Goal: Task Accomplishment & Management: Complete application form

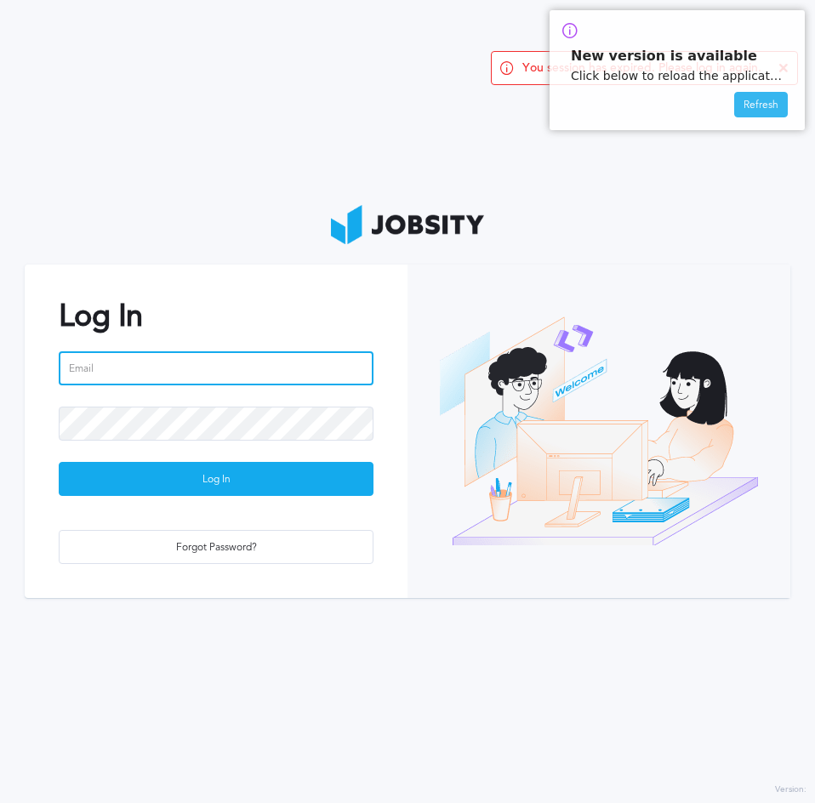
click at [155, 372] on input "email" at bounding box center [216, 368] width 315 height 34
type input "[PERSON_NAME][EMAIL_ADDRESS][DOMAIN_NAME]"
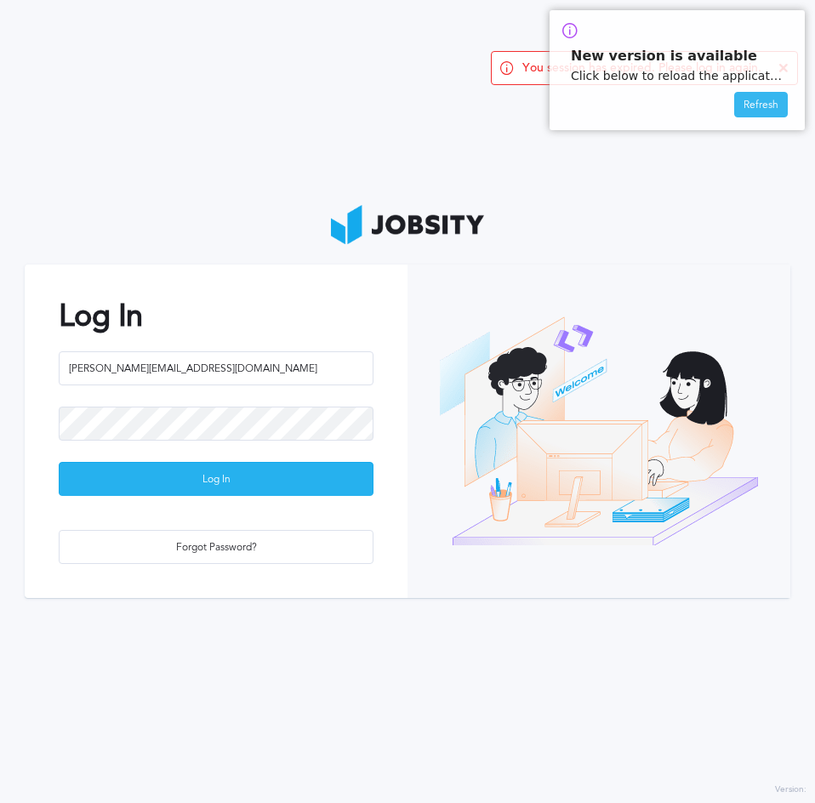
click at [186, 472] on div "Log In" at bounding box center [216, 480] width 313 height 34
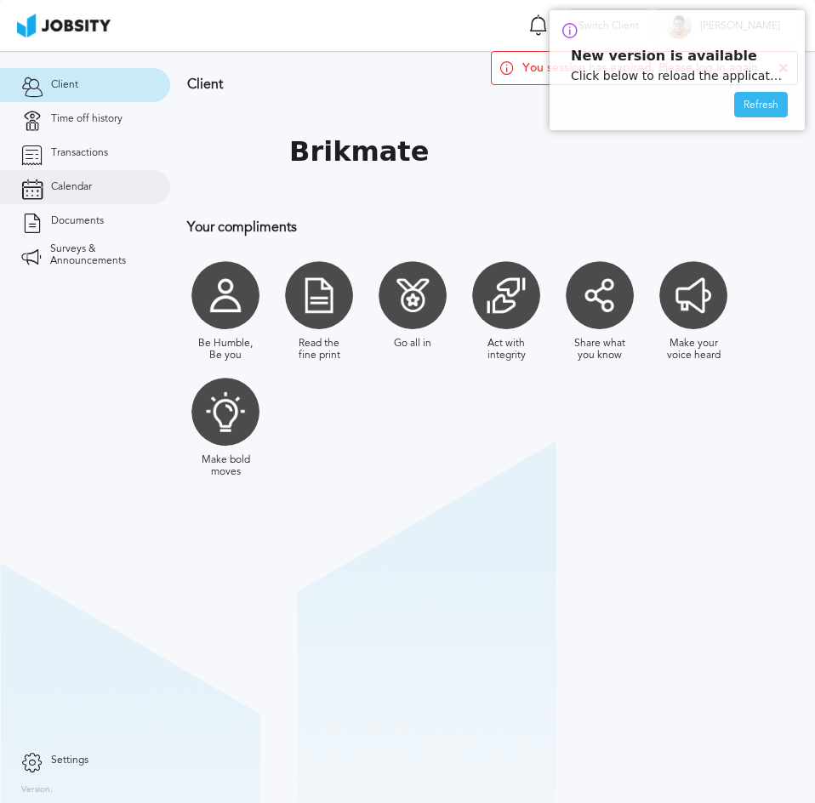
click at [77, 186] on span "Calendar" at bounding box center [71, 187] width 41 height 12
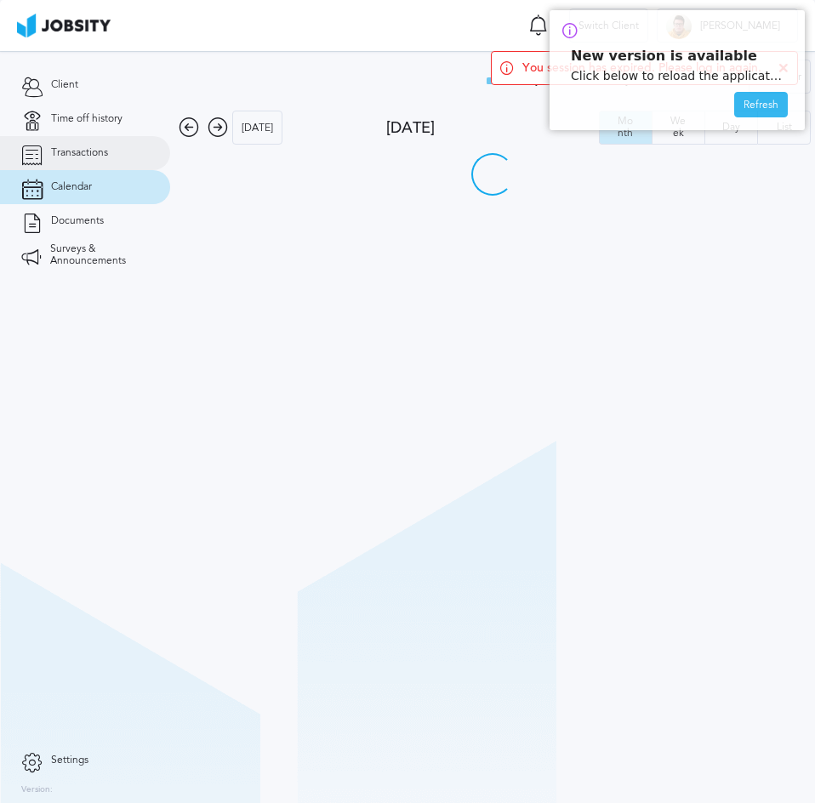
click at [95, 155] on span "Transactions" at bounding box center [79, 153] width 57 height 12
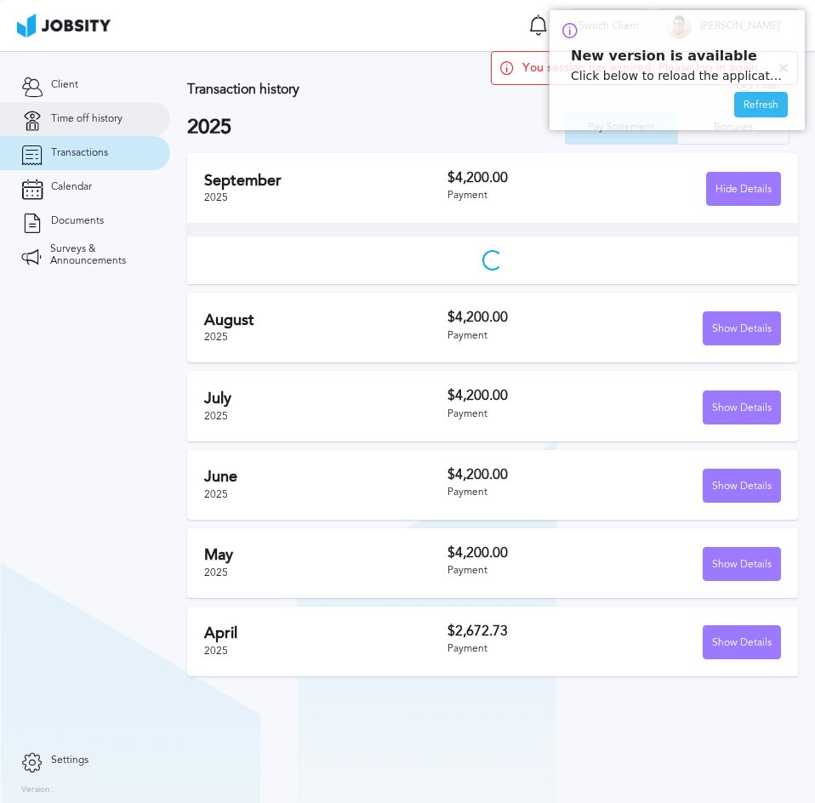
click at [110, 118] on span "Time off history" at bounding box center [86, 119] width 71 height 12
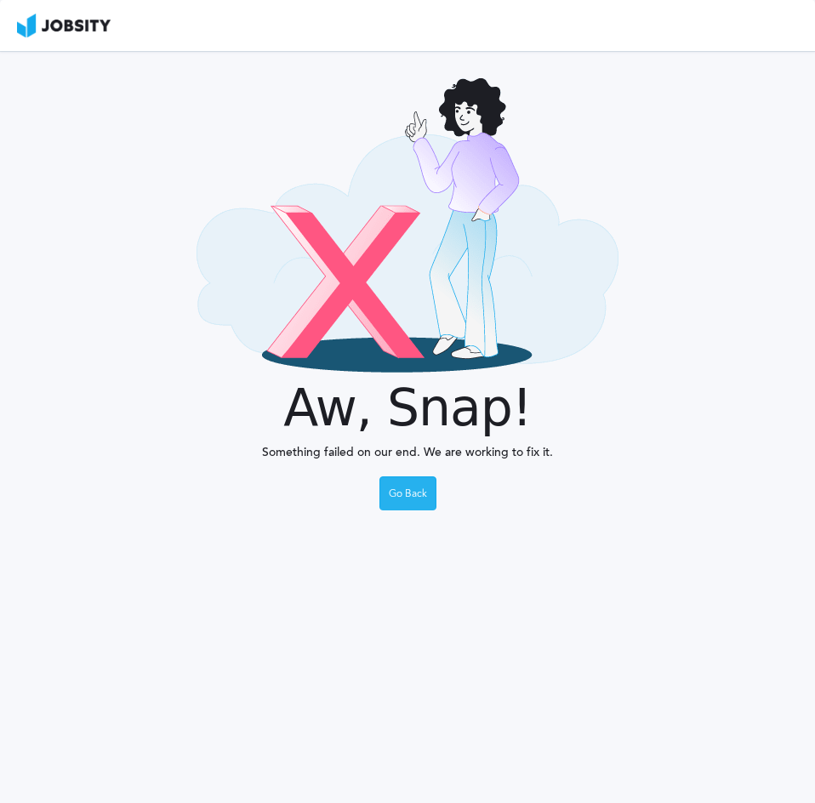
click at [405, 498] on div "Go Back" at bounding box center [407, 494] width 55 height 34
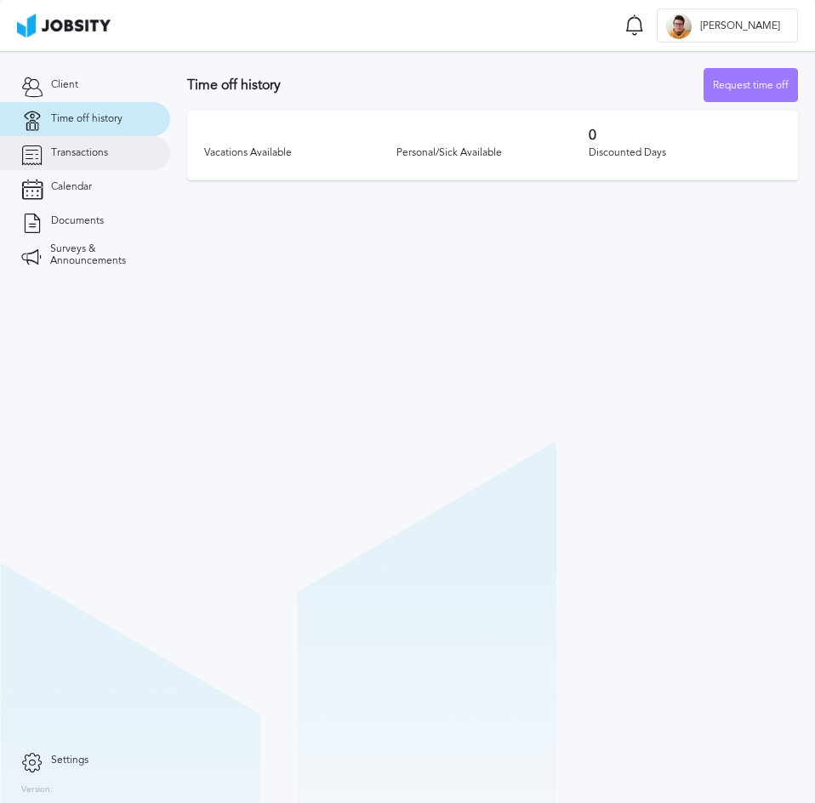
click at [109, 151] on link "Transactions" at bounding box center [85, 153] width 170 height 34
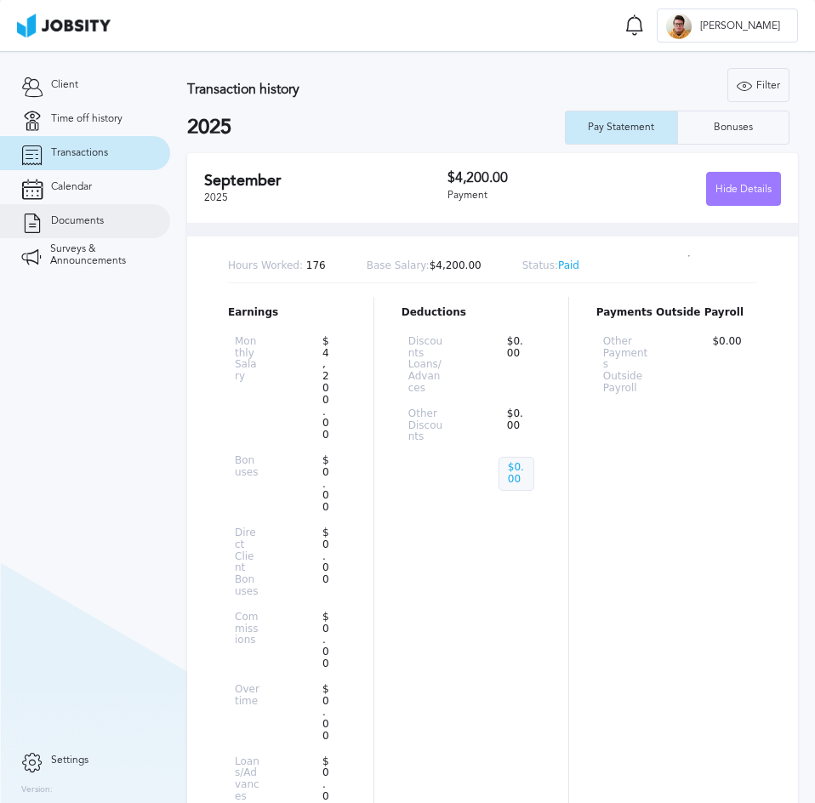
click at [100, 223] on span "Documents" at bounding box center [77, 221] width 53 height 12
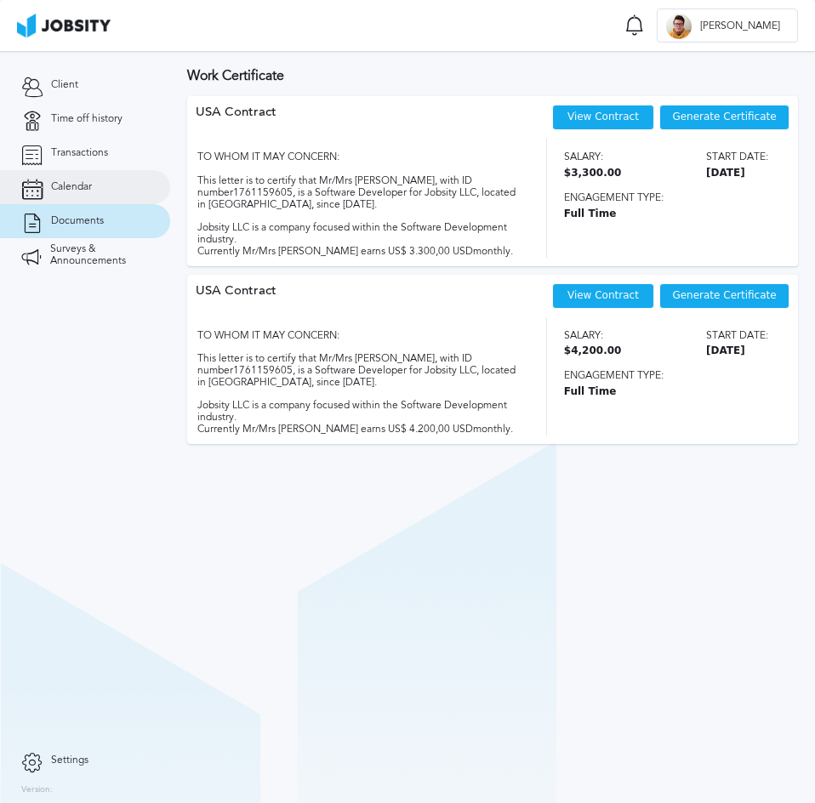
click at [98, 186] on link "Calendar" at bounding box center [85, 187] width 170 height 34
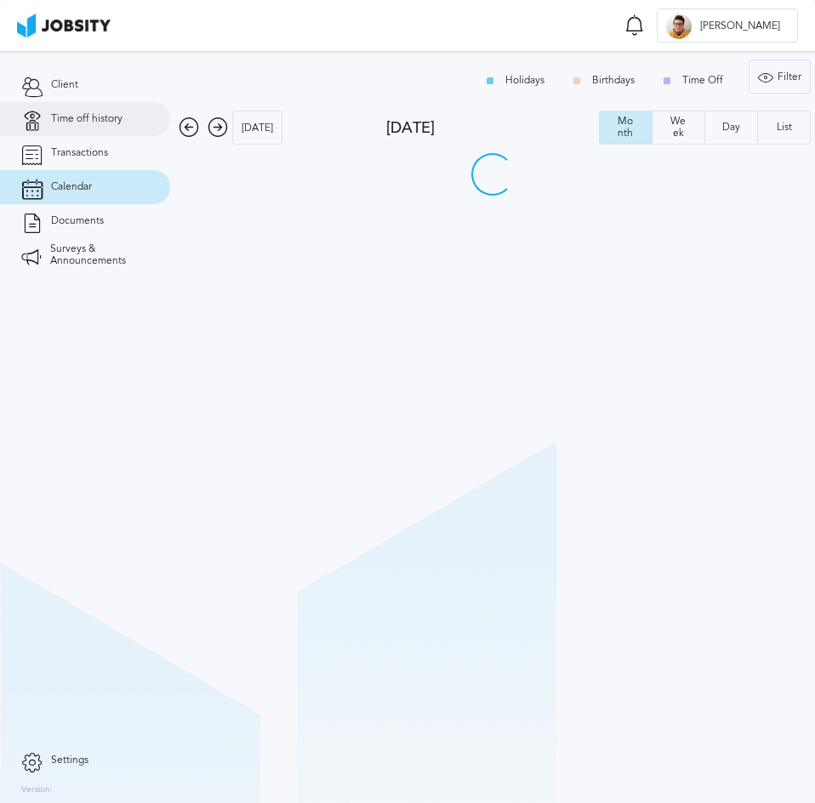
click at [89, 117] on span "Time off history" at bounding box center [86, 119] width 71 height 12
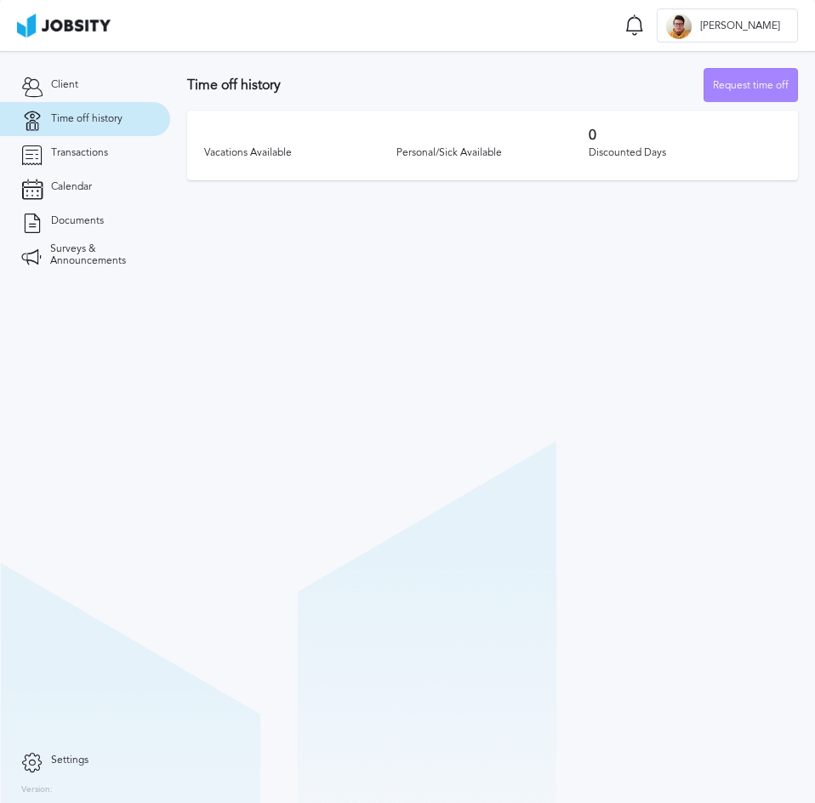
click at [736, 88] on div "Request time off" at bounding box center [751, 86] width 93 height 34
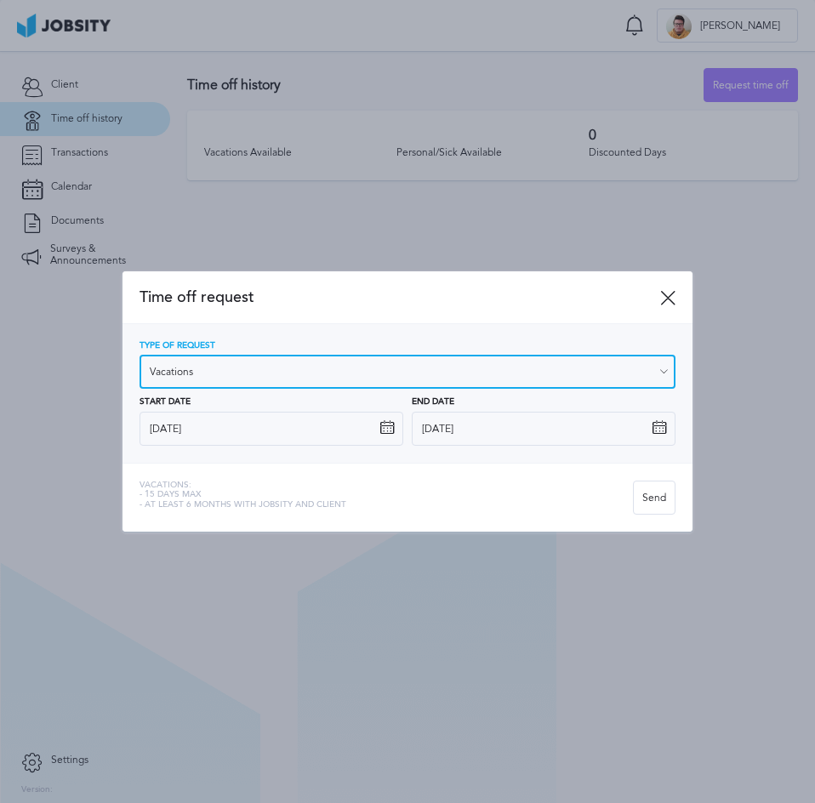
click at [259, 374] on input "Vacations" at bounding box center [408, 372] width 537 height 34
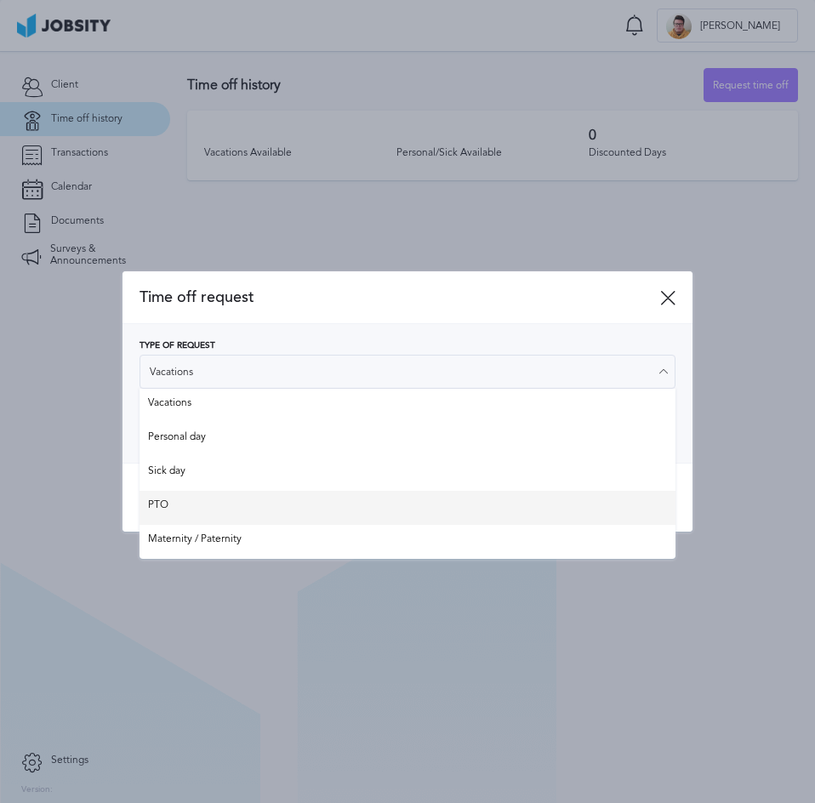
type input "PTO"
click at [196, 497] on div "Time off request Type of Request PTO Vacations Personal day Sick day PTO Matern…" at bounding box center [408, 401] width 571 height 260
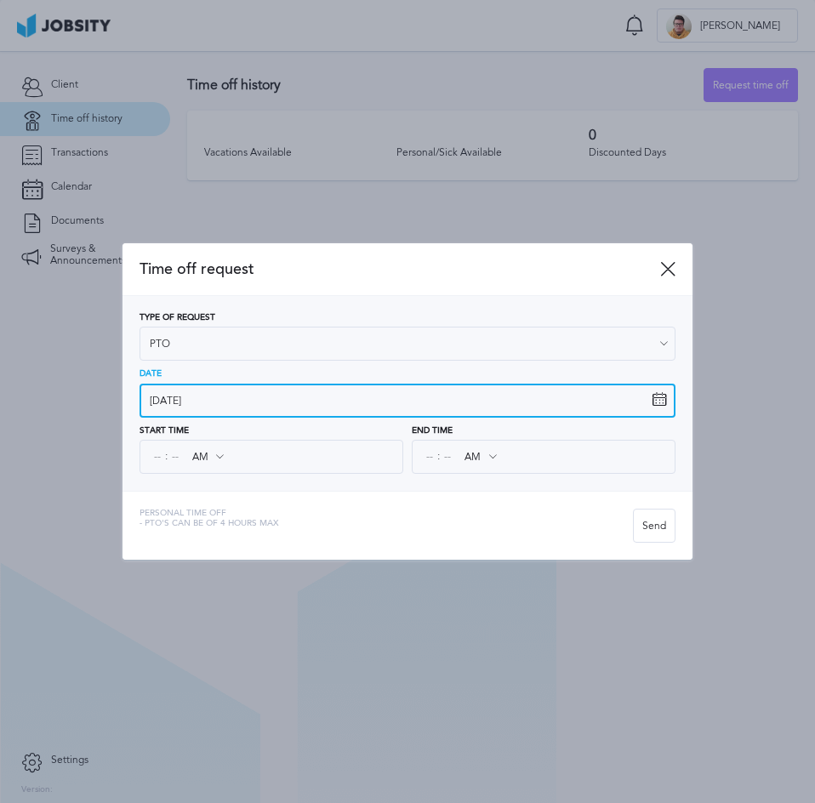
click at [214, 397] on input "8/10/2025" at bounding box center [408, 401] width 537 height 34
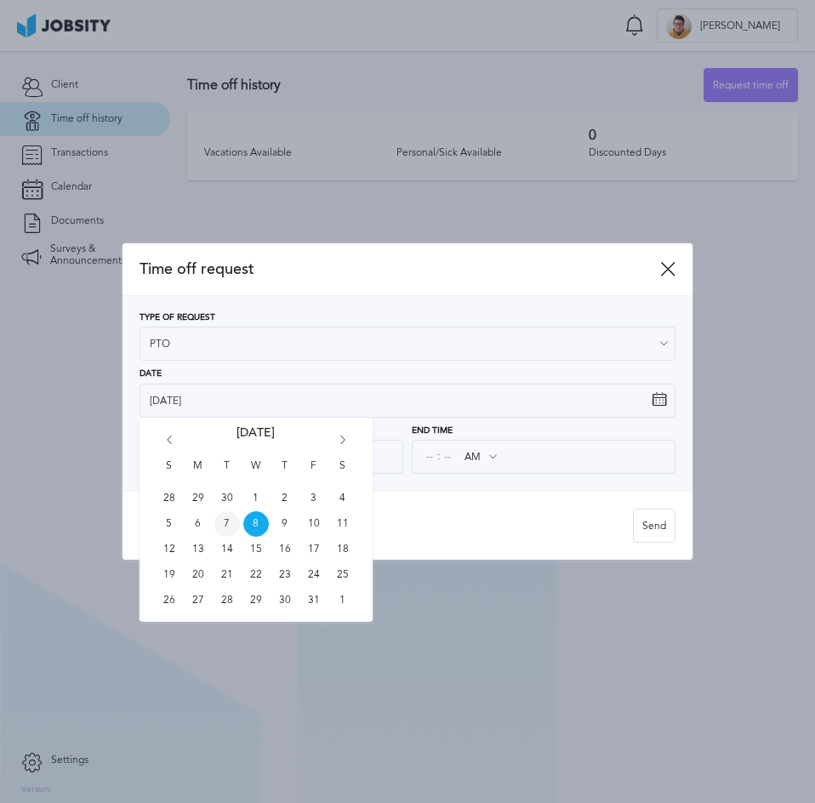
click at [226, 524] on span "7" at bounding box center [227, 524] width 26 height 26
type input "7/10/2025"
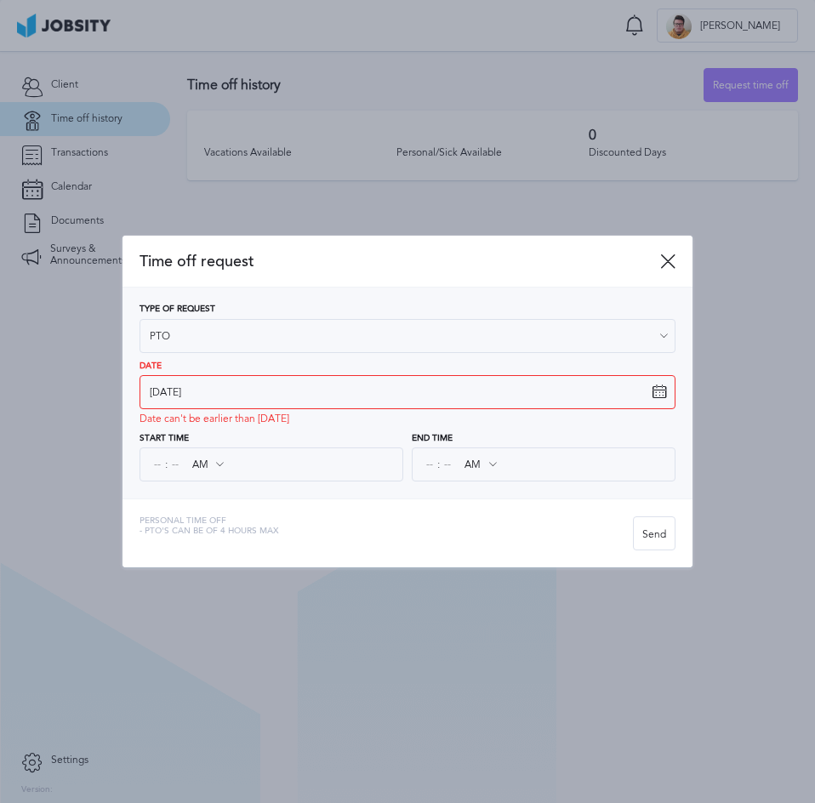
click at [167, 466] on span ":" at bounding box center [166, 466] width 3 height 12
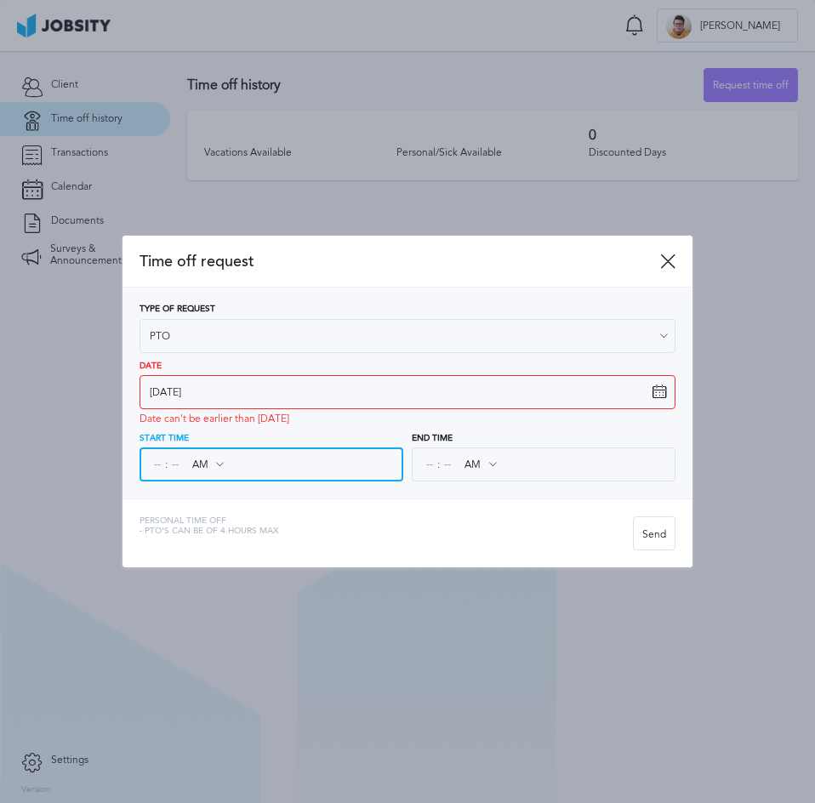
click at [150, 466] on input at bounding box center [157, 464] width 15 height 31
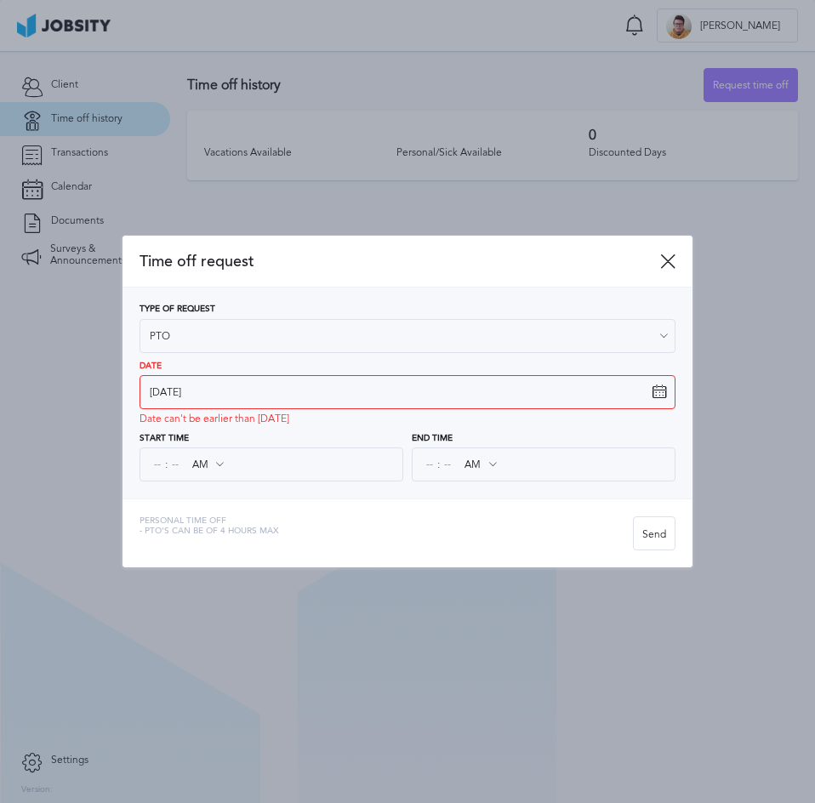
click at [658, 389] on div "Date 7/10/2025 Date can't be earlier than today S M T W T F S 28 29 30 1 2 3 4 …" at bounding box center [408, 394] width 537 height 64
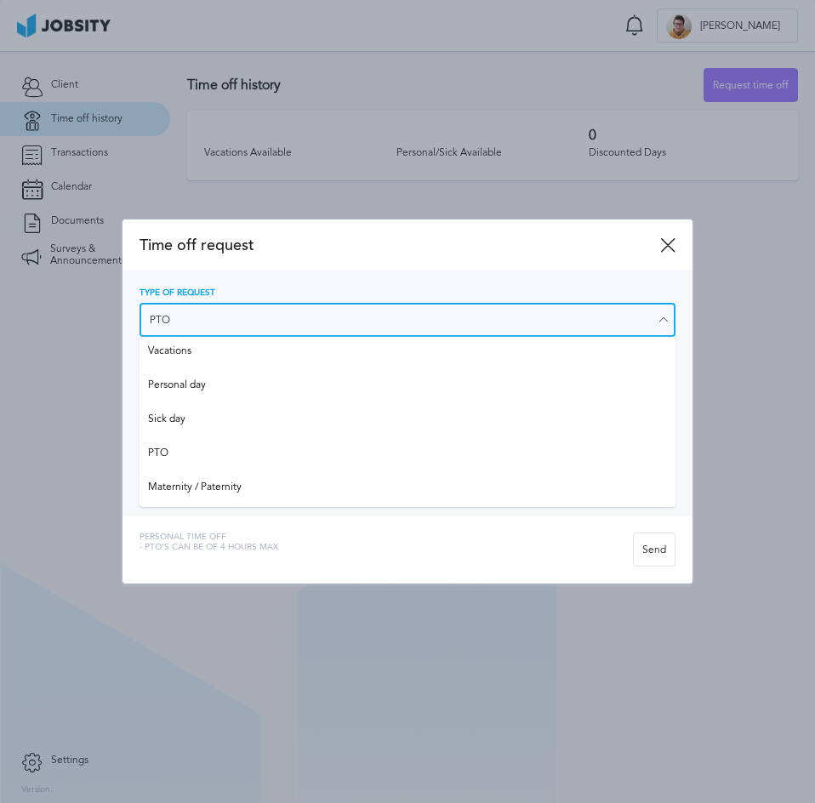
click at [210, 318] on input "PTO" at bounding box center [408, 320] width 537 height 34
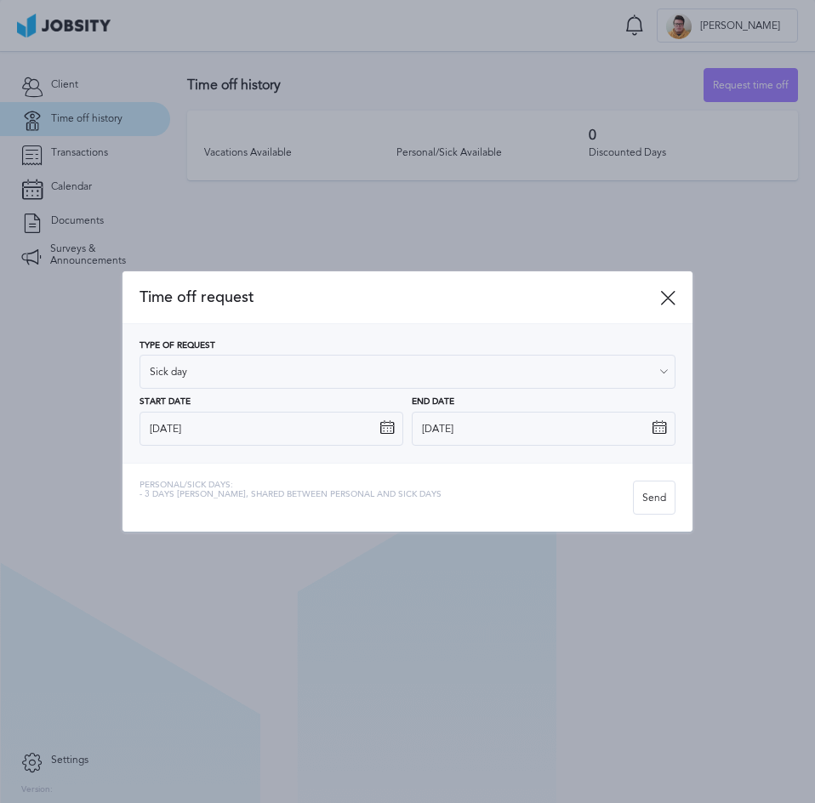
click at [209, 414] on div "Type of Request Sick day Vacations Personal day Sick day PTO Maternity / Patern…" at bounding box center [408, 393] width 537 height 105
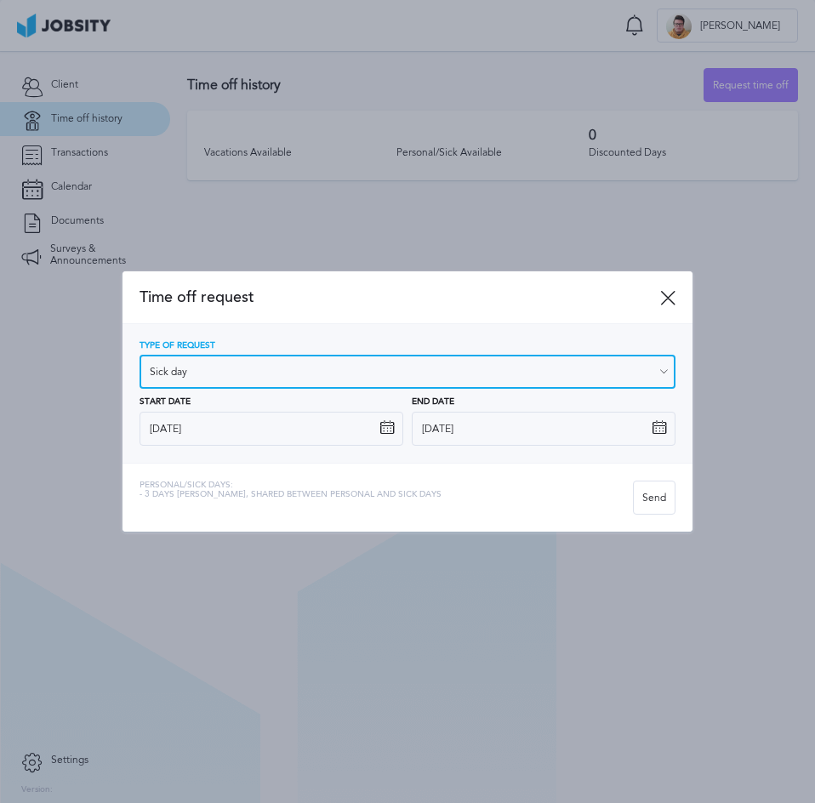
click at [216, 376] on input "Sick day" at bounding box center [408, 372] width 537 height 34
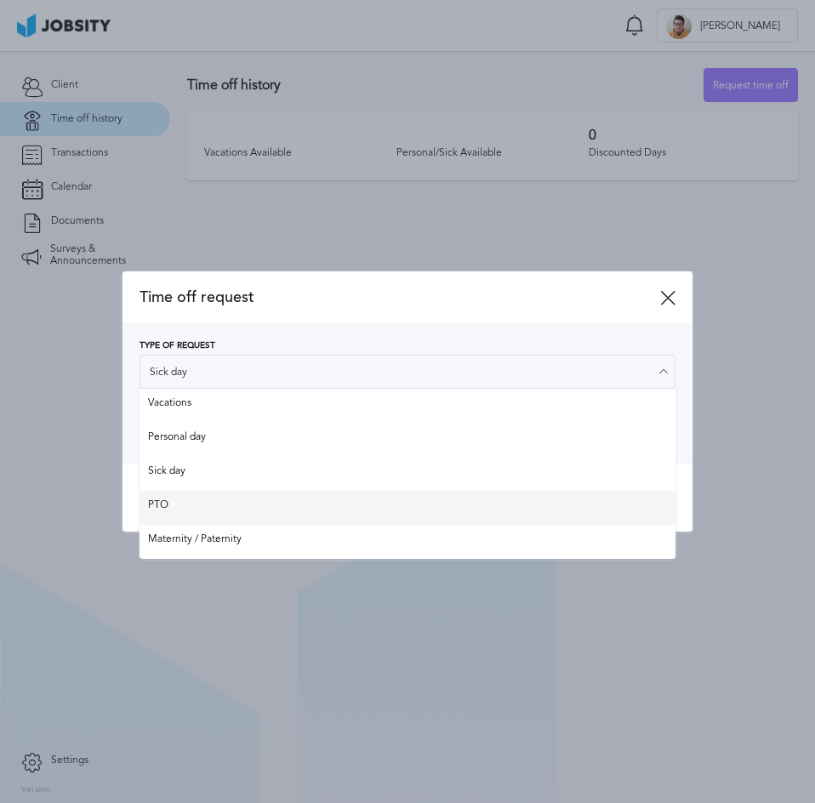
type input "PTO"
click at [203, 446] on div "Type of Request PTO Vacations Personal day Sick day PTO Maternity / Paternity S…" at bounding box center [408, 393] width 537 height 105
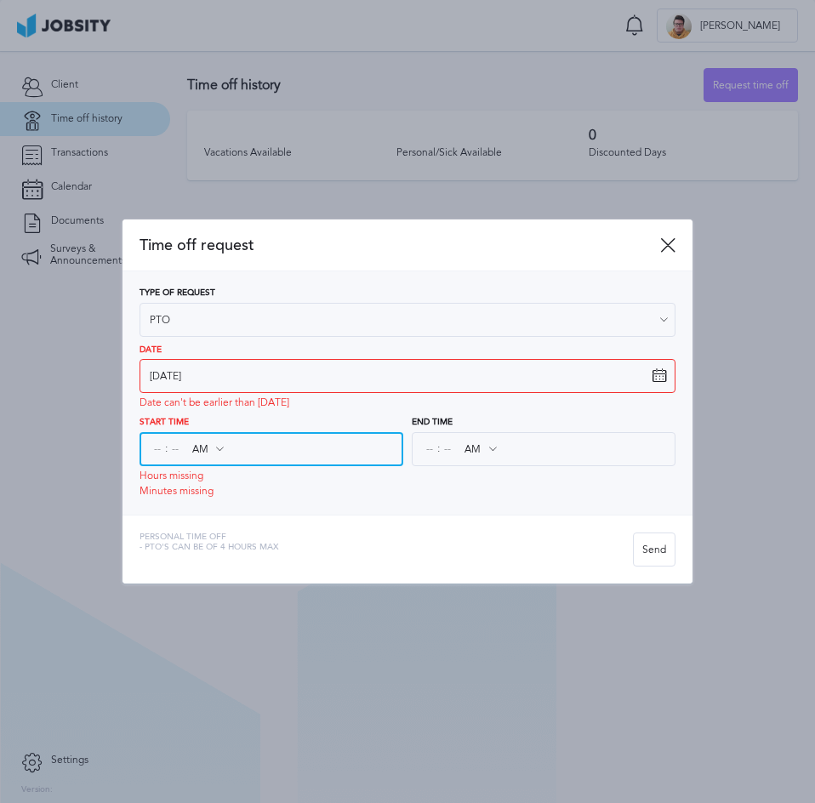
click at [157, 441] on input at bounding box center [157, 449] width 15 height 31
type input "12"
click at [210, 452] on input "AM" at bounding box center [207, 449] width 49 height 31
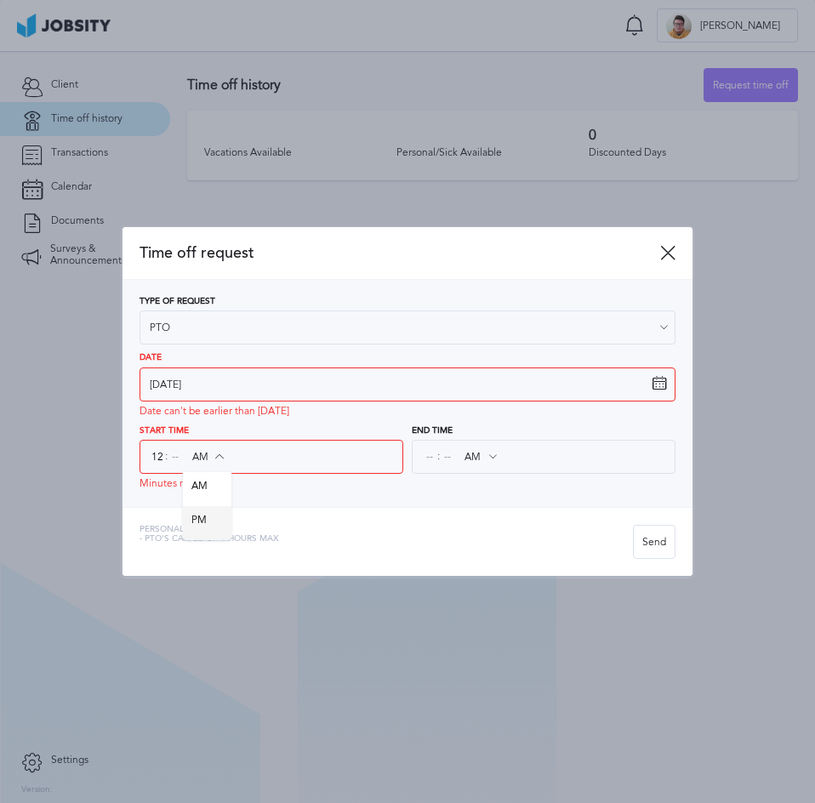
type input "PM"
click at [210, 514] on div "Time off request Type of Request PTO Vacations Personal day Sick day PTO Matern…" at bounding box center [408, 401] width 571 height 349
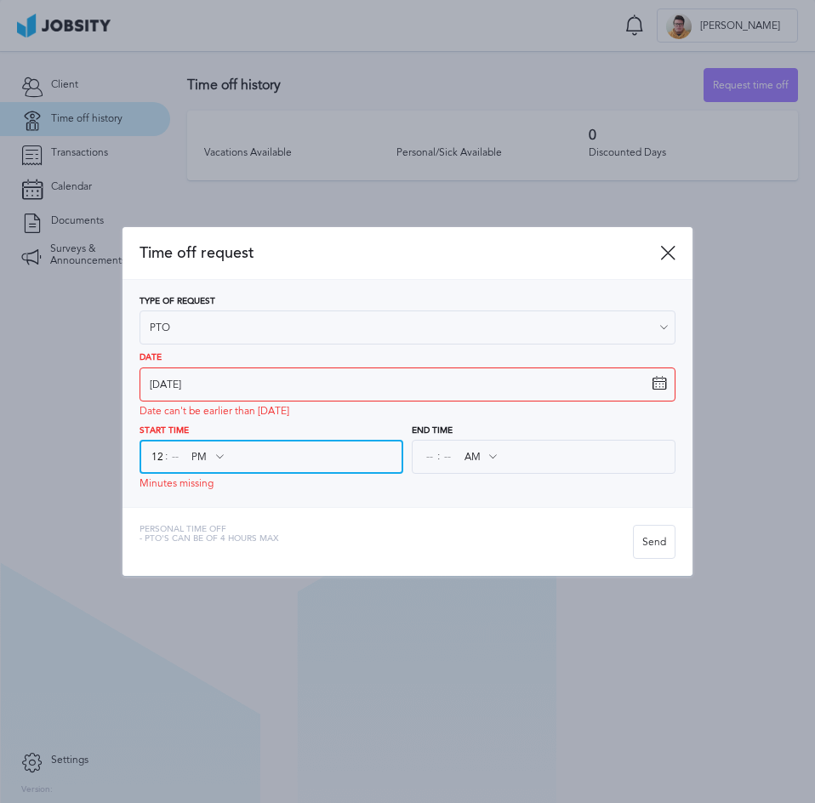
click at [183, 456] on input "PM" at bounding box center [207, 457] width 49 height 31
click at [155, 453] on input "12" at bounding box center [157, 457] width 15 height 31
click at [173, 454] on input at bounding box center [175, 457] width 15 height 31
type input "00"
click at [663, 257] on icon at bounding box center [667, 252] width 15 height 15
